Goal: Obtain resource: Download file/media

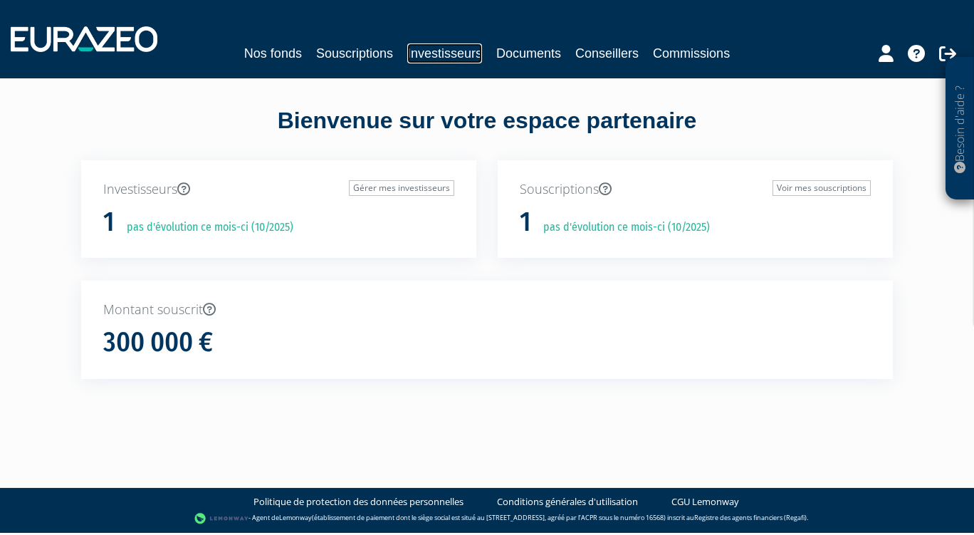
click at [440, 53] on link "Investisseurs" at bounding box center [444, 53] width 75 height 20
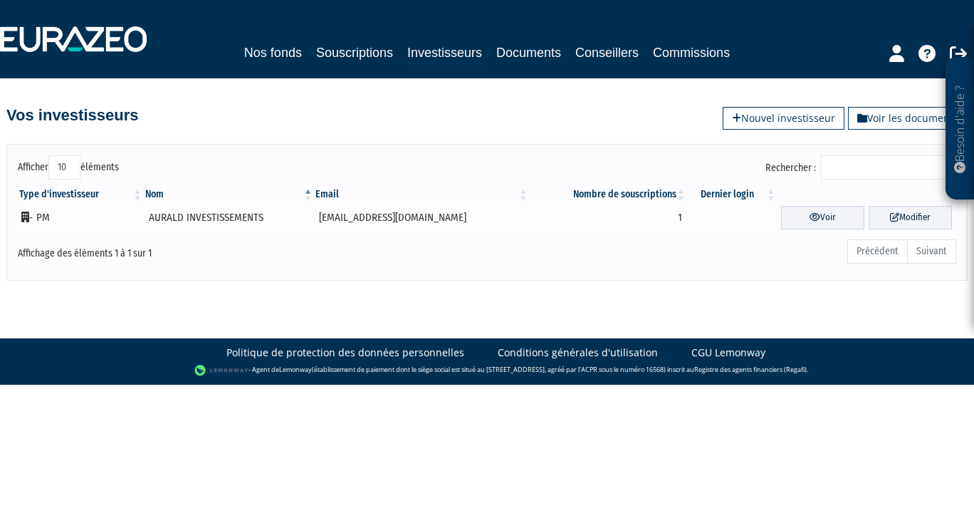
click at [192, 220] on td "AURALD INVESTISSEMENTS" at bounding box center [229, 218] width 171 height 32
click at [361, 58] on link "Souscriptions" at bounding box center [354, 53] width 77 height 20
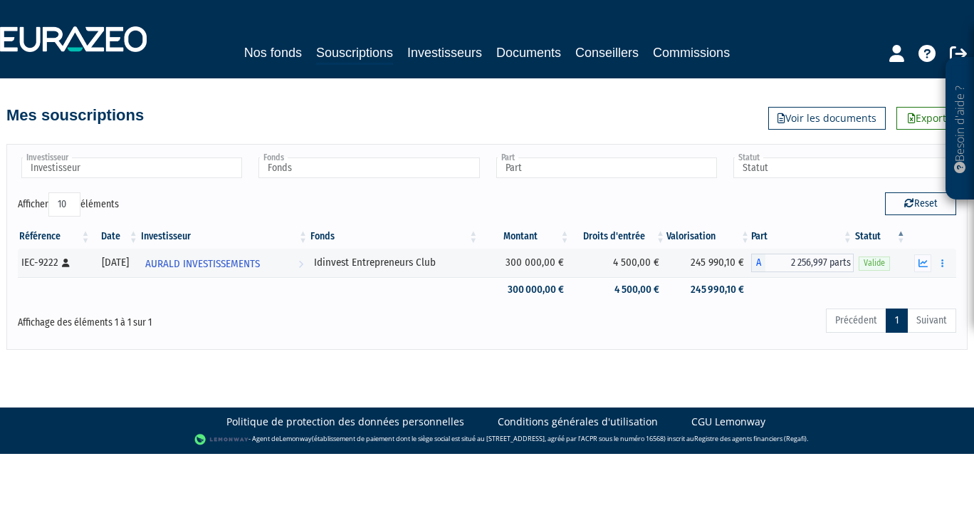
click at [533, 371] on body "Besoin d'aide ? × J'ai besoin d'aide Si vous avez une question à propos du fonc…" at bounding box center [487, 227] width 974 height 454
click at [926, 259] on icon "button" at bounding box center [923, 263] width 9 height 9
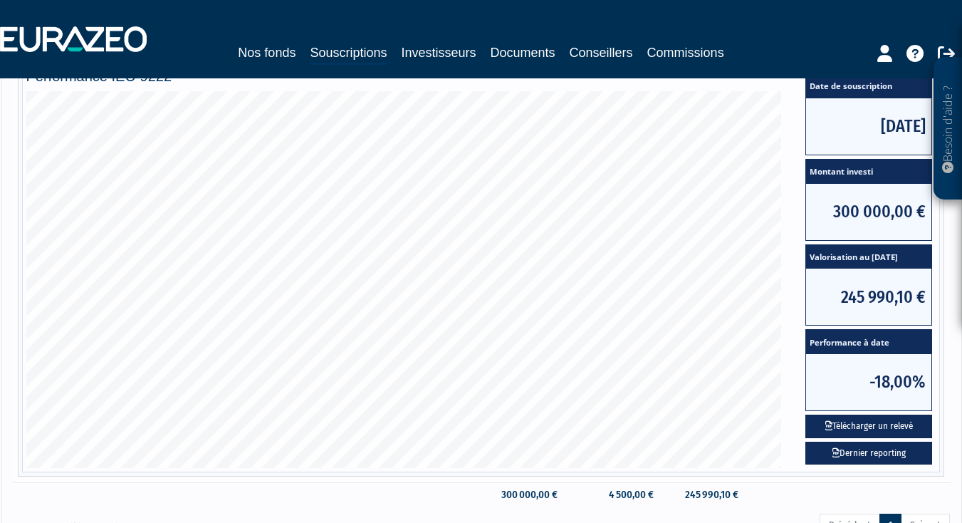
scroll to position [238, 0]
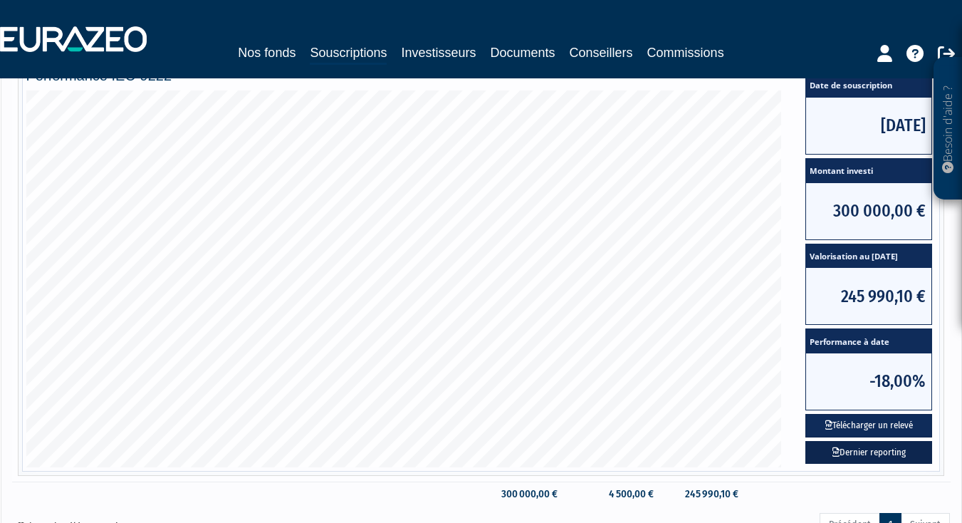
click at [840, 447] on link "Dernier reporting" at bounding box center [868, 453] width 127 height 24
click at [941, 43] on link at bounding box center [946, 52] width 17 height 28
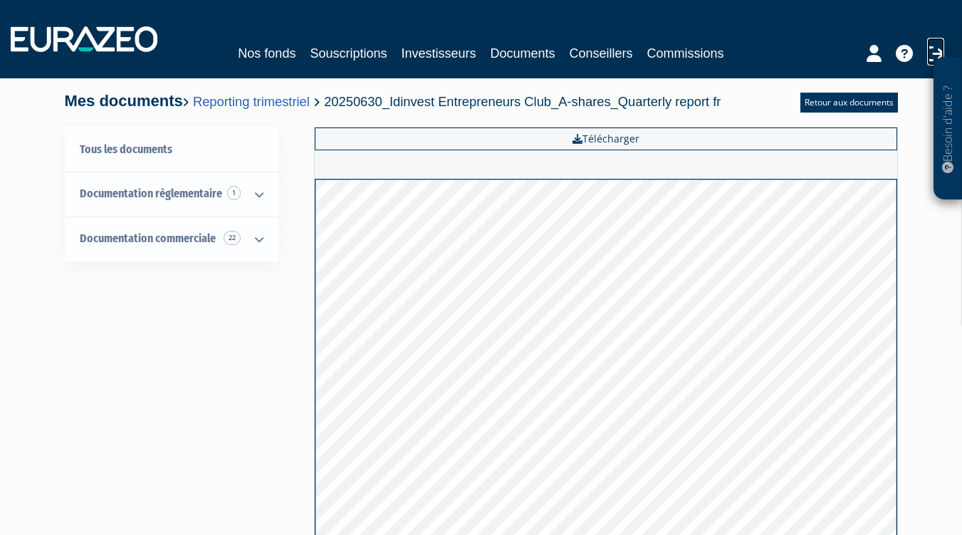
click at [930, 52] on icon at bounding box center [935, 53] width 17 height 17
